Goal: Ask a question

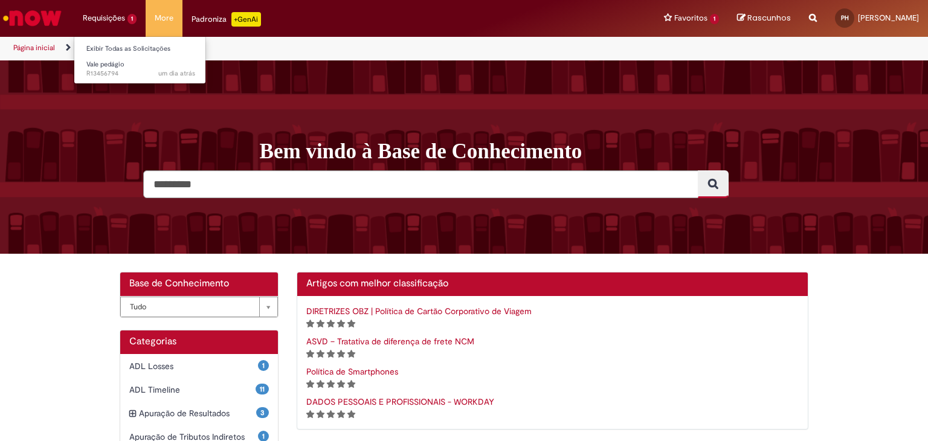
click at [96, 27] on li "Requisições 1 Exibir Todas as Solicitações Vale pedágio um dia atrás um dia atr…" at bounding box center [110, 18] width 72 height 36
click at [96, 69] on span "um dia atrás um dia atrás R13456794" at bounding box center [140, 74] width 109 height 10
click at [95, 63] on span "Vale pedágio" at bounding box center [105, 64] width 38 height 9
click at [119, 50] on link "Exibir Todas as Solicitações" at bounding box center [140, 48] width 133 height 13
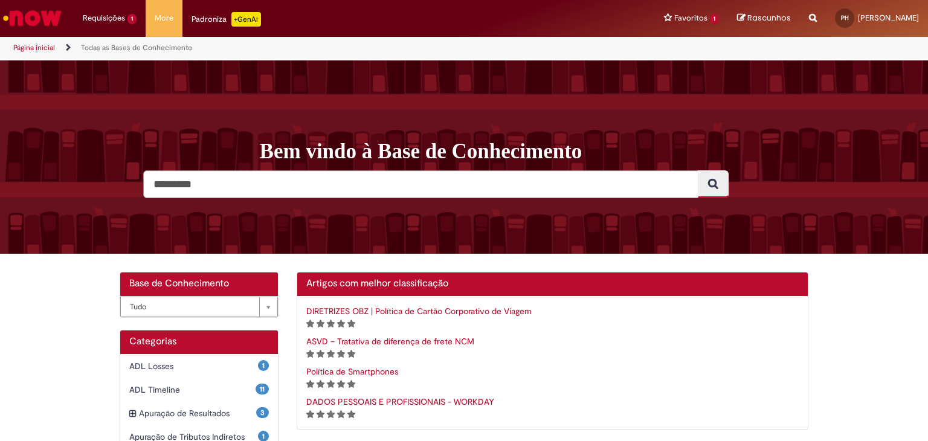
click at [41, 44] on li "Página inicial" at bounding box center [42, 48] width 66 height 22
click at [41, 44] on link "Página inicial" at bounding box center [34, 48] width 42 height 10
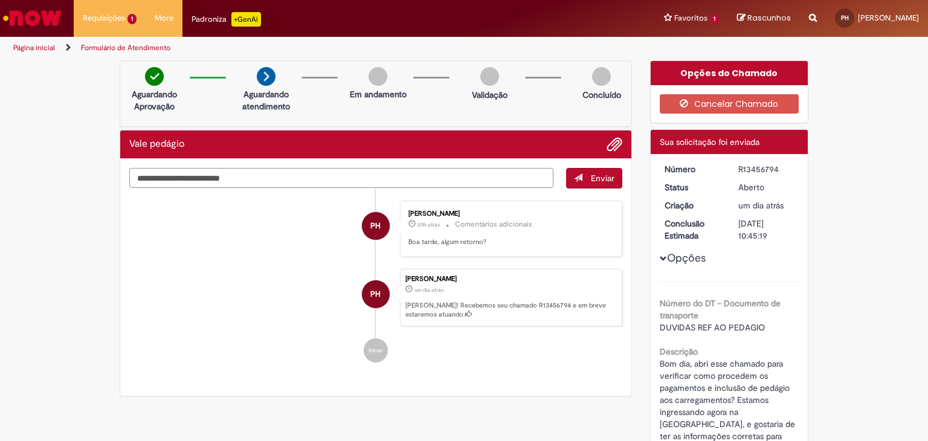
click at [456, 184] on textarea "Digite sua mensagem aqui..." at bounding box center [341, 178] width 424 height 21
type textarea "*"
type textarea "**********"
click at [582, 178] on button "Enviar" at bounding box center [594, 178] width 56 height 21
